Goal: Transaction & Acquisition: Purchase product/service

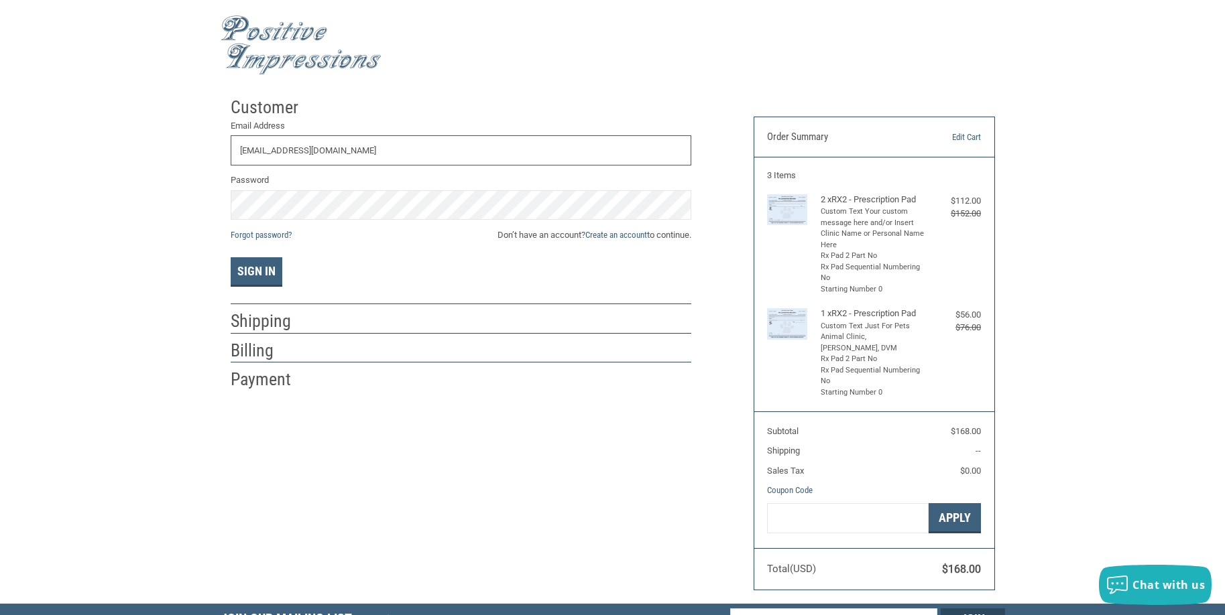
type input "[EMAIL_ADDRESS][DOMAIN_NAME]"
click at [261, 271] on button "Sign In" at bounding box center [257, 272] width 52 height 30
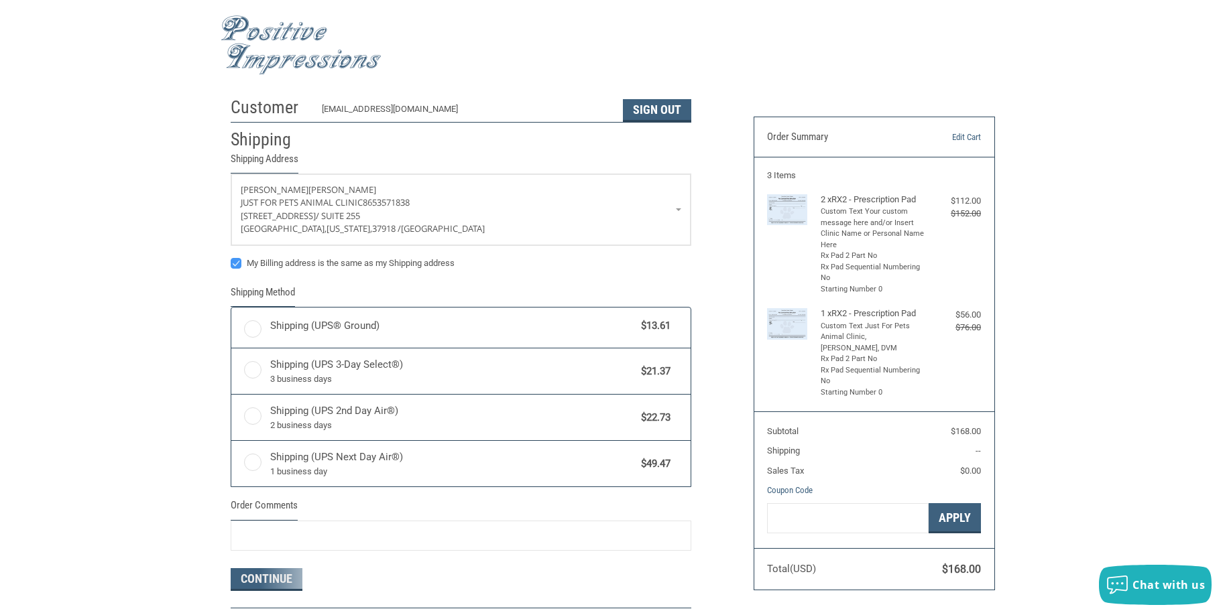
radio input "true"
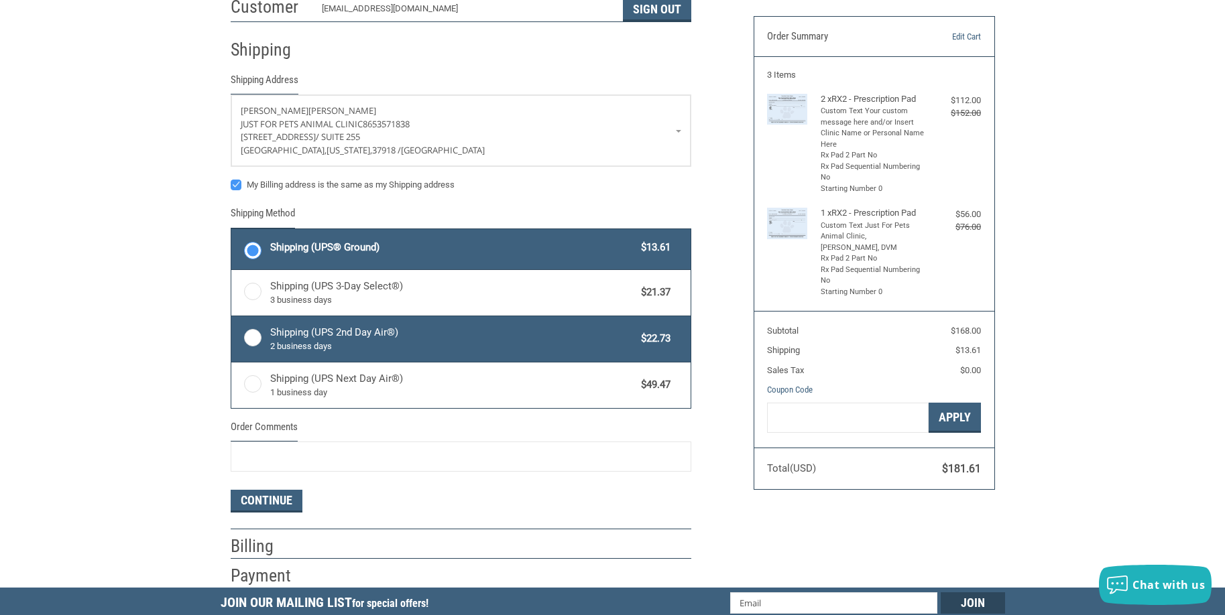
scroll to position [134, 0]
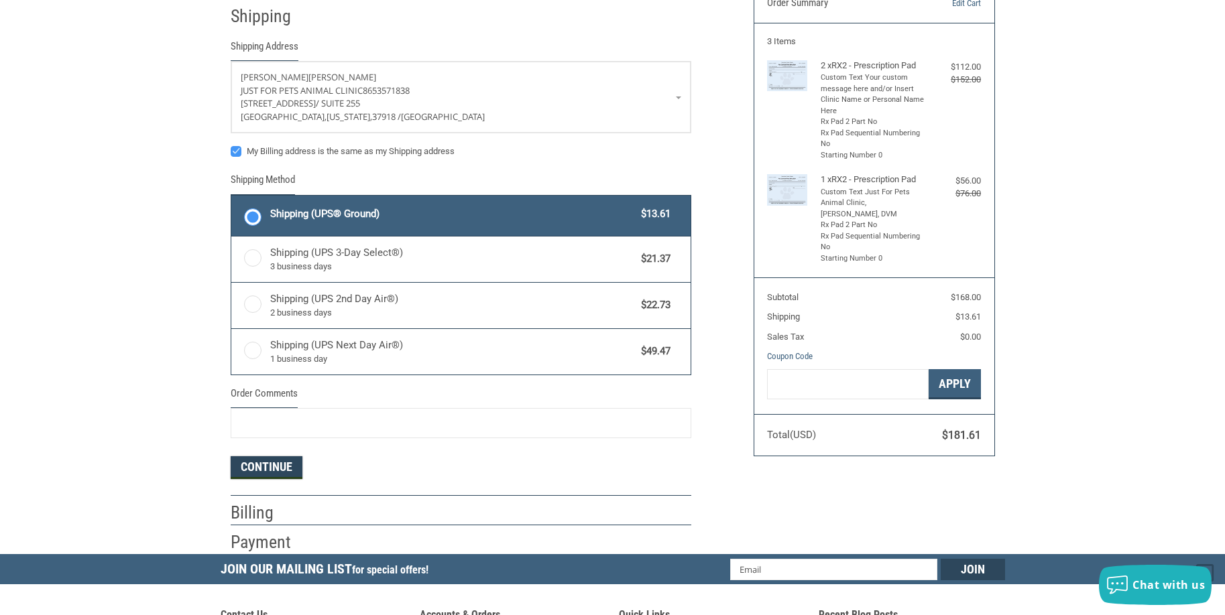
click at [279, 473] on button "Continue" at bounding box center [267, 468] width 72 height 23
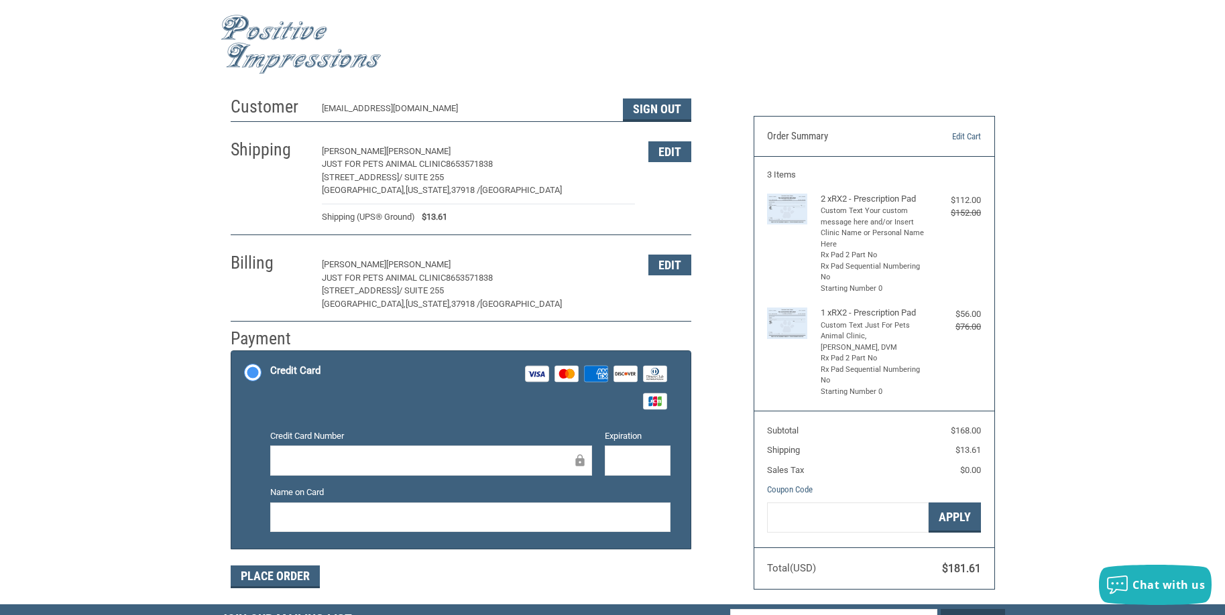
scroll to position [0, 0]
